Goal: Information Seeking & Learning: Learn about a topic

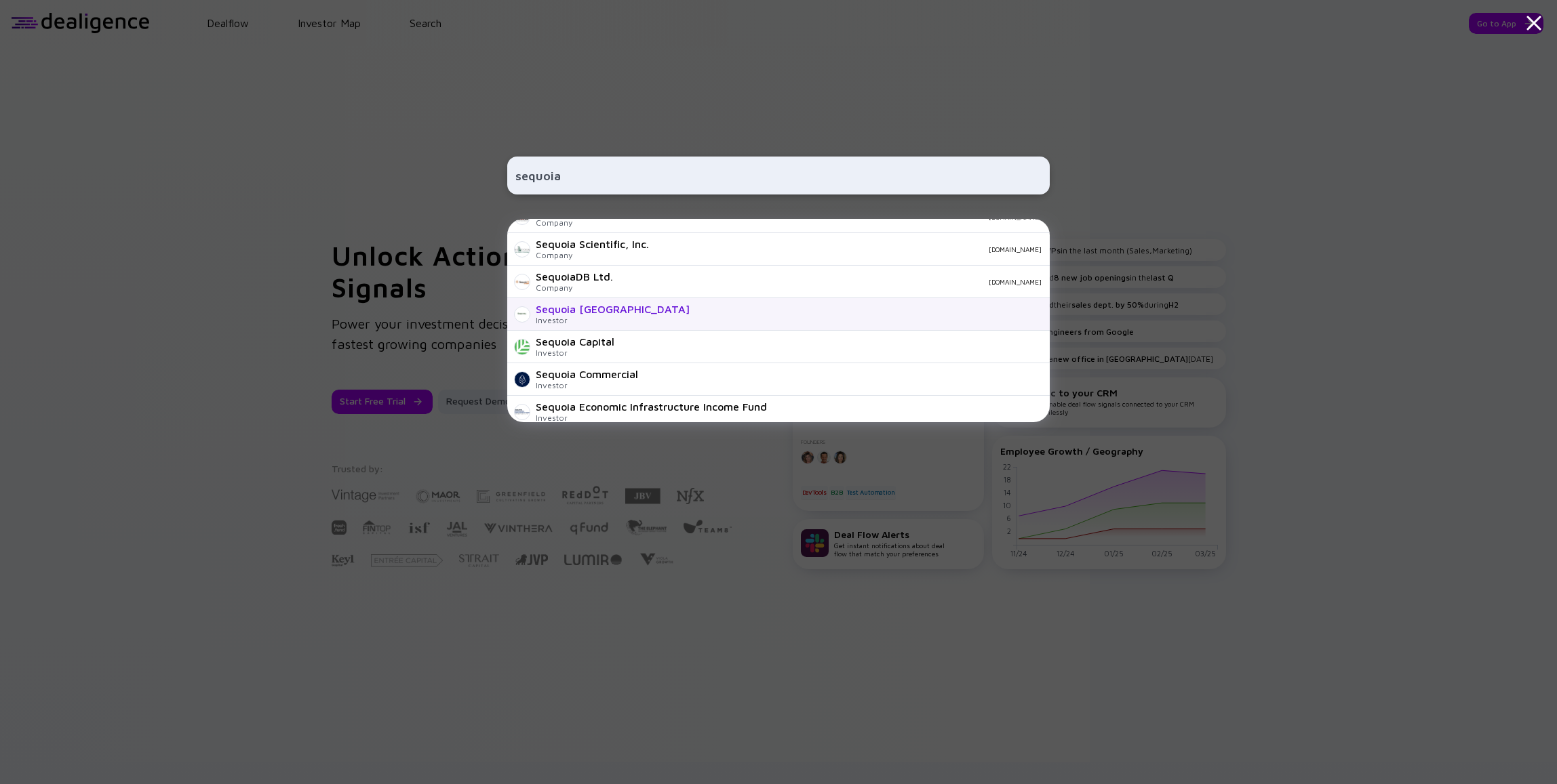
scroll to position [69, 0]
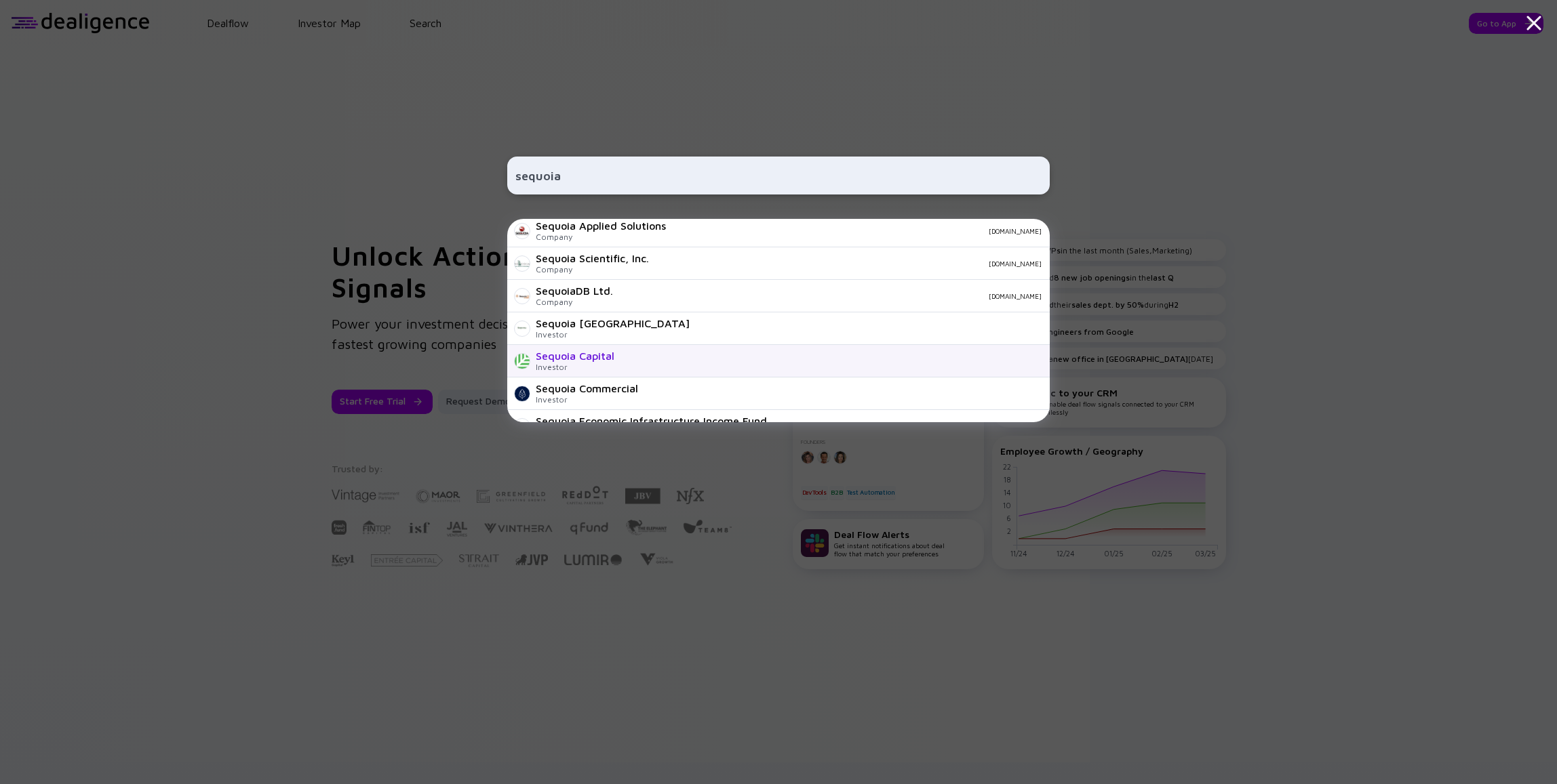
type input "sequoia"
click at [747, 355] on div "Sequoia Capital Investor" at bounding box center [778, 361] width 542 height 33
